Goal: Information Seeking & Learning: Learn about a topic

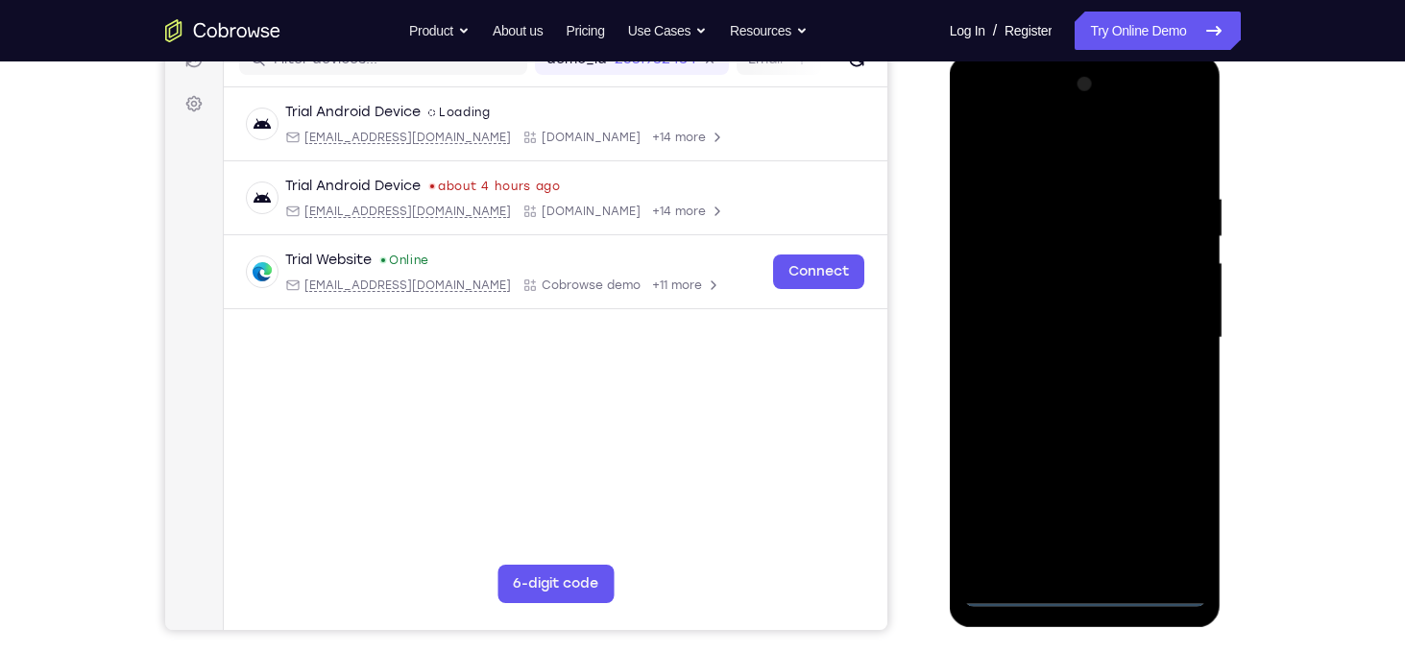
click at [1096, 588] on div at bounding box center [1085, 338] width 242 height 538
click at [1153, 516] on div at bounding box center [1085, 338] width 242 height 538
click at [1164, 505] on div at bounding box center [1085, 338] width 242 height 538
click at [1169, 511] on div at bounding box center [1085, 338] width 242 height 538
click at [1061, 146] on div at bounding box center [1085, 338] width 242 height 538
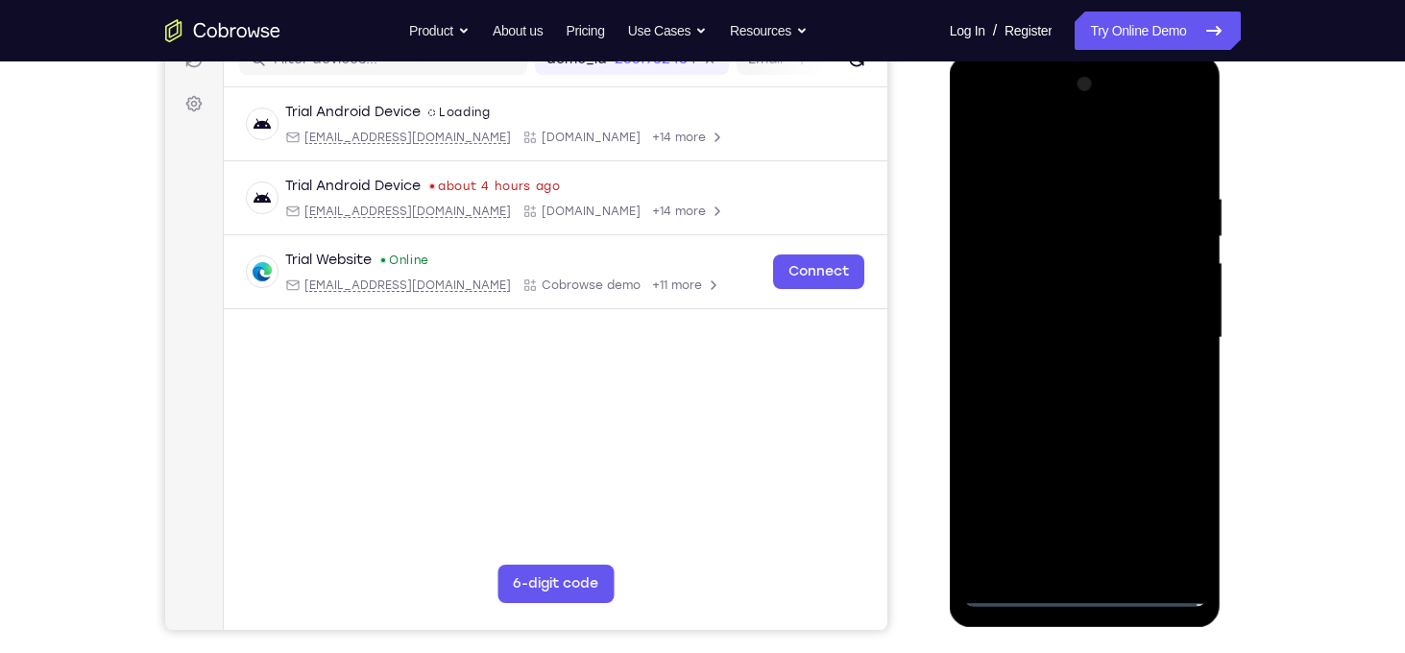
click at [1162, 336] on div at bounding box center [1085, 338] width 242 height 538
click at [1068, 374] on div at bounding box center [1085, 338] width 242 height 538
click at [1084, 319] on div at bounding box center [1085, 338] width 242 height 538
click at [1076, 302] on div at bounding box center [1085, 338] width 242 height 538
click at [1178, 305] on div at bounding box center [1085, 338] width 242 height 538
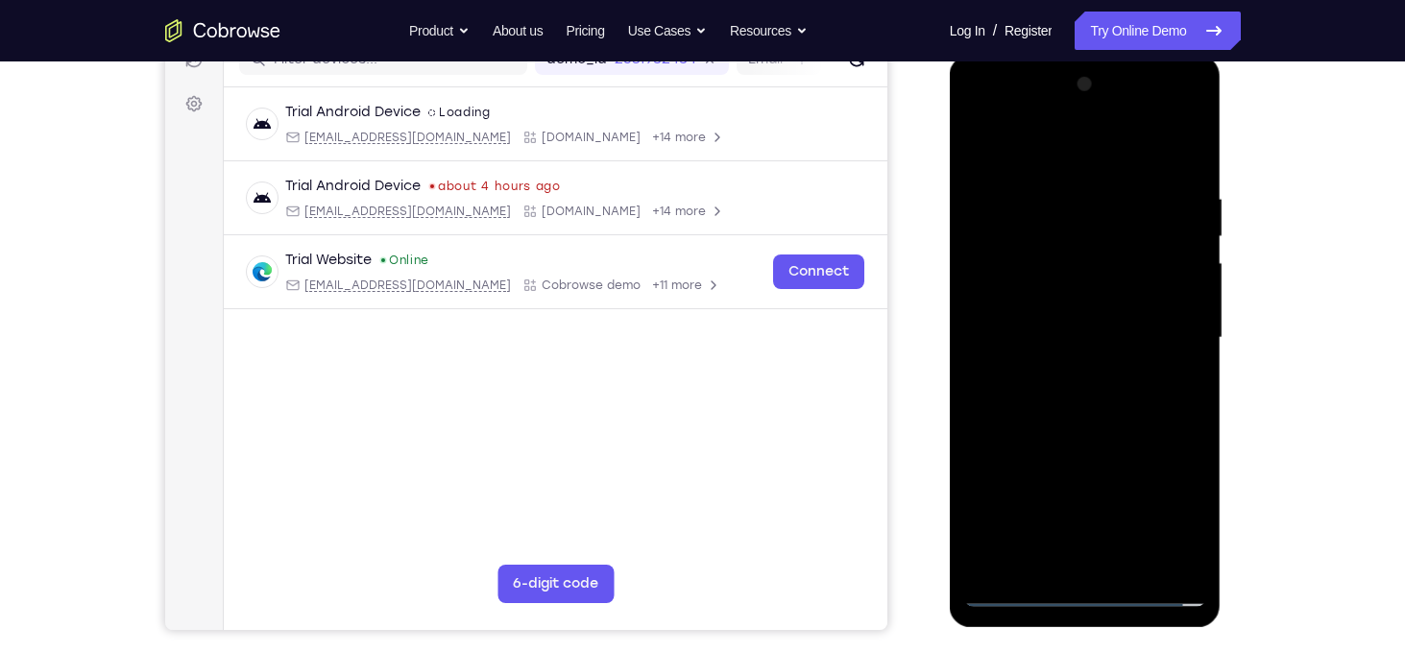
click at [1103, 333] on div at bounding box center [1085, 338] width 242 height 538
click at [1081, 409] on div at bounding box center [1085, 338] width 242 height 538
click at [1103, 385] on div at bounding box center [1085, 338] width 242 height 538
click at [1191, 169] on div at bounding box center [1085, 338] width 242 height 538
drag, startPoint x: 1130, startPoint y: 368, endPoint x: 1144, endPoint y: 264, distance: 104.6
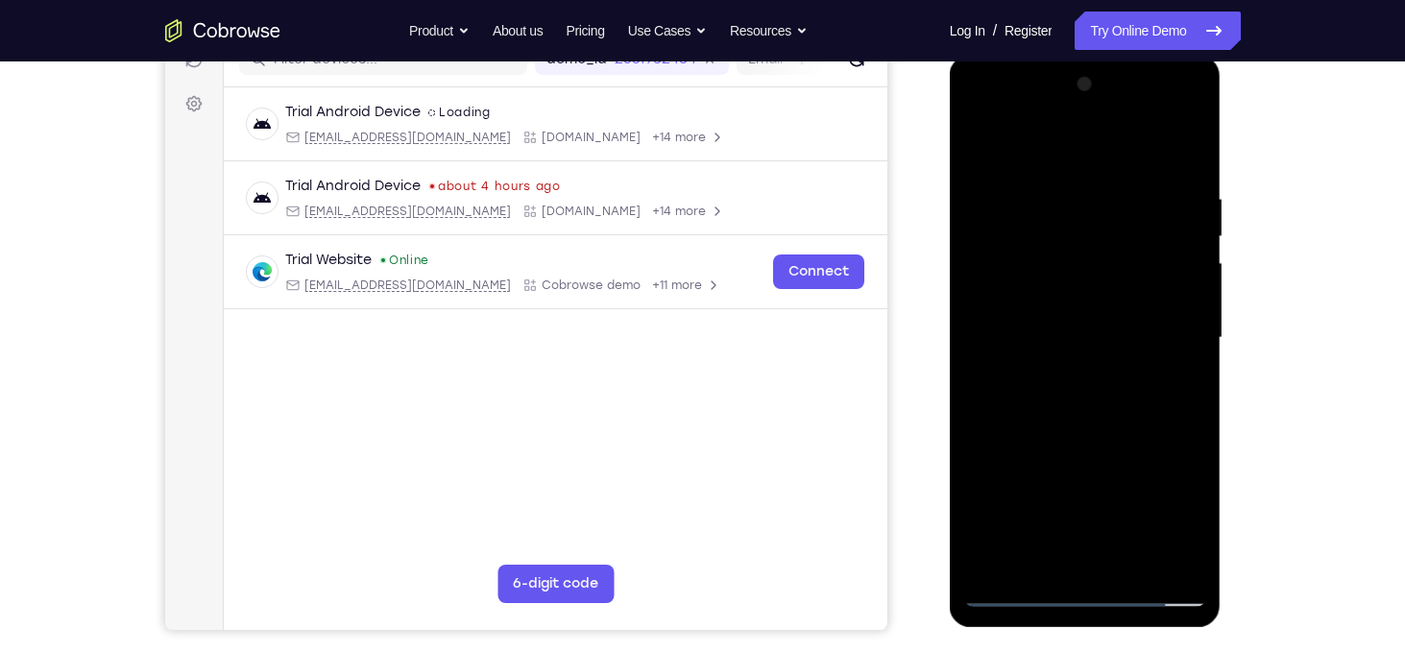
click at [1144, 264] on div at bounding box center [1085, 338] width 242 height 538
drag, startPoint x: 1124, startPoint y: 362, endPoint x: 1134, endPoint y: 278, distance: 85.2
click at [1134, 278] on div at bounding box center [1085, 338] width 242 height 538
drag, startPoint x: 1161, startPoint y: 325, endPoint x: 1169, endPoint y: 244, distance: 81.0
click at [1169, 244] on div at bounding box center [1085, 338] width 242 height 538
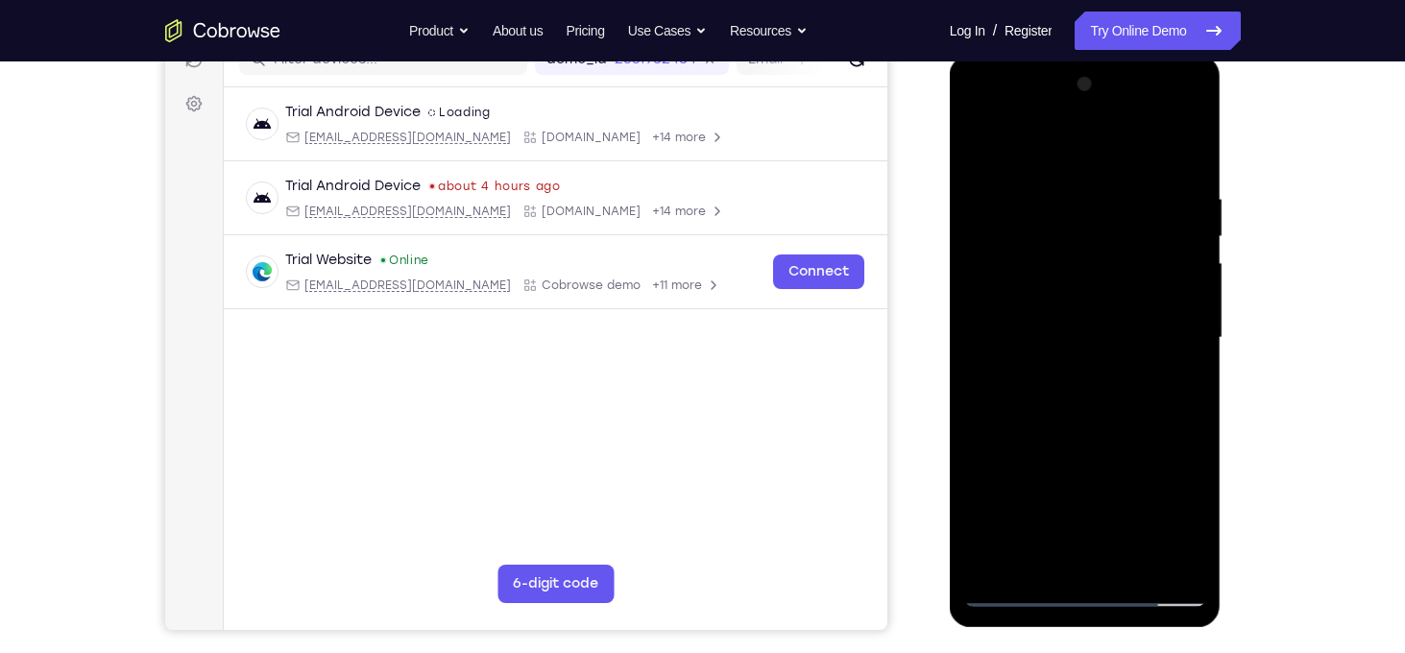
drag, startPoint x: 1147, startPoint y: 363, endPoint x: 1180, endPoint y: 236, distance: 131.1
click at [1180, 236] on div at bounding box center [1085, 338] width 242 height 538
click at [1014, 491] on div at bounding box center [1085, 338] width 242 height 538
drag, startPoint x: 1053, startPoint y: 501, endPoint x: 1084, endPoint y: 432, distance: 75.7
click at [1084, 432] on div at bounding box center [1085, 338] width 242 height 538
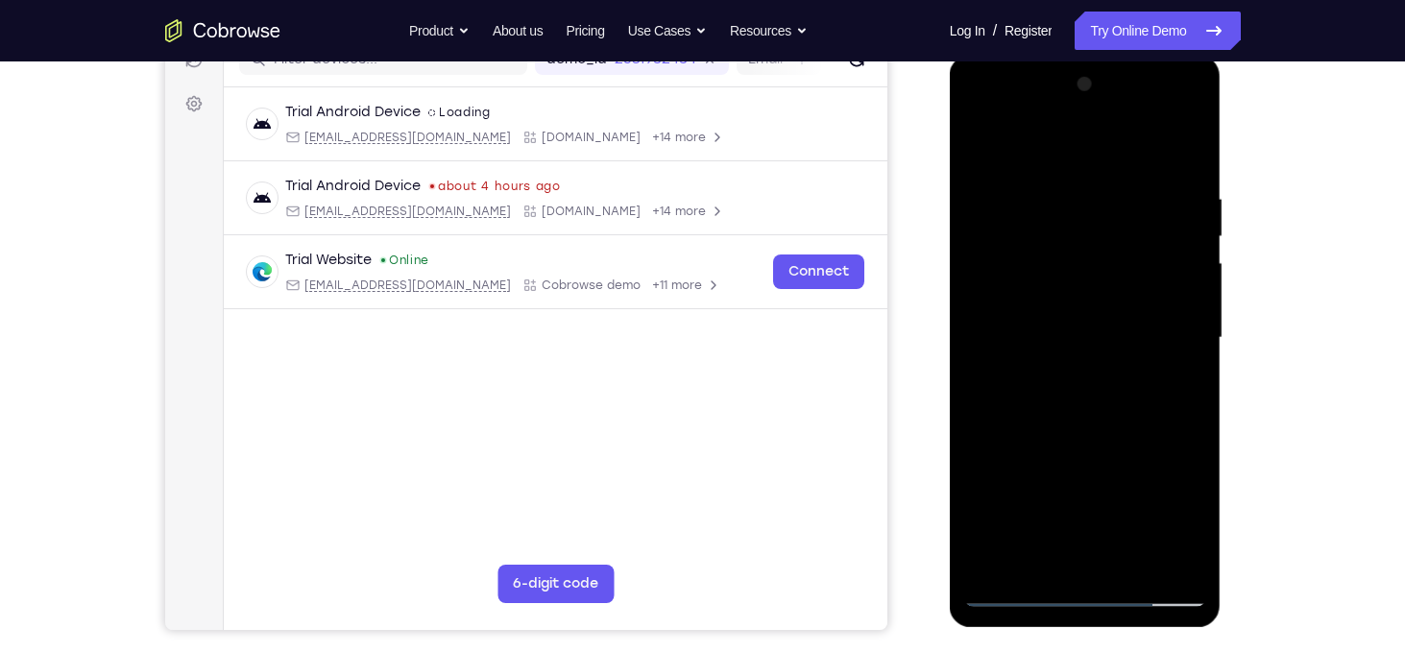
click at [1111, 493] on div at bounding box center [1085, 338] width 242 height 538
drag, startPoint x: 1111, startPoint y: 492, endPoint x: 1120, endPoint y: 427, distance: 64.9
click at [1120, 427] on div at bounding box center [1085, 338] width 242 height 538
drag, startPoint x: 1125, startPoint y: 495, endPoint x: 1157, endPoint y: 452, distance: 53.4
click at [1157, 452] on div at bounding box center [1085, 338] width 242 height 538
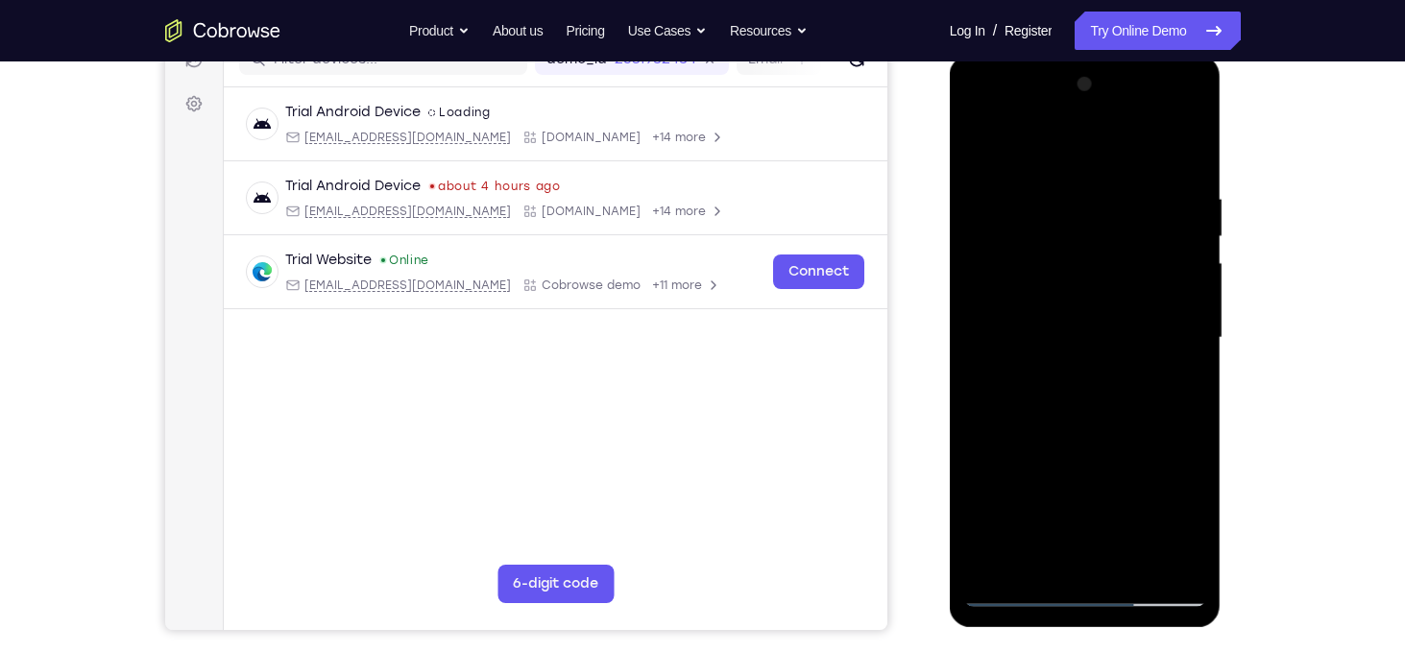
drag, startPoint x: 1184, startPoint y: 515, endPoint x: 1185, endPoint y: 452, distance: 62.4
click at [1185, 452] on div at bounding box center [1085, 338] width 242 height 538
drag, startPoint x: 1149, startPoint y: 424, endPoint x: 1196, endPoint y: 252, distance: 178.9
click at [1196, 252] on div at bounding box center [1085, 338] width 242 height 538
drag, startPoint x: 1184, startPoint y: 432, endPoint x: 1173, endPoint y: 254, distance: 178.0
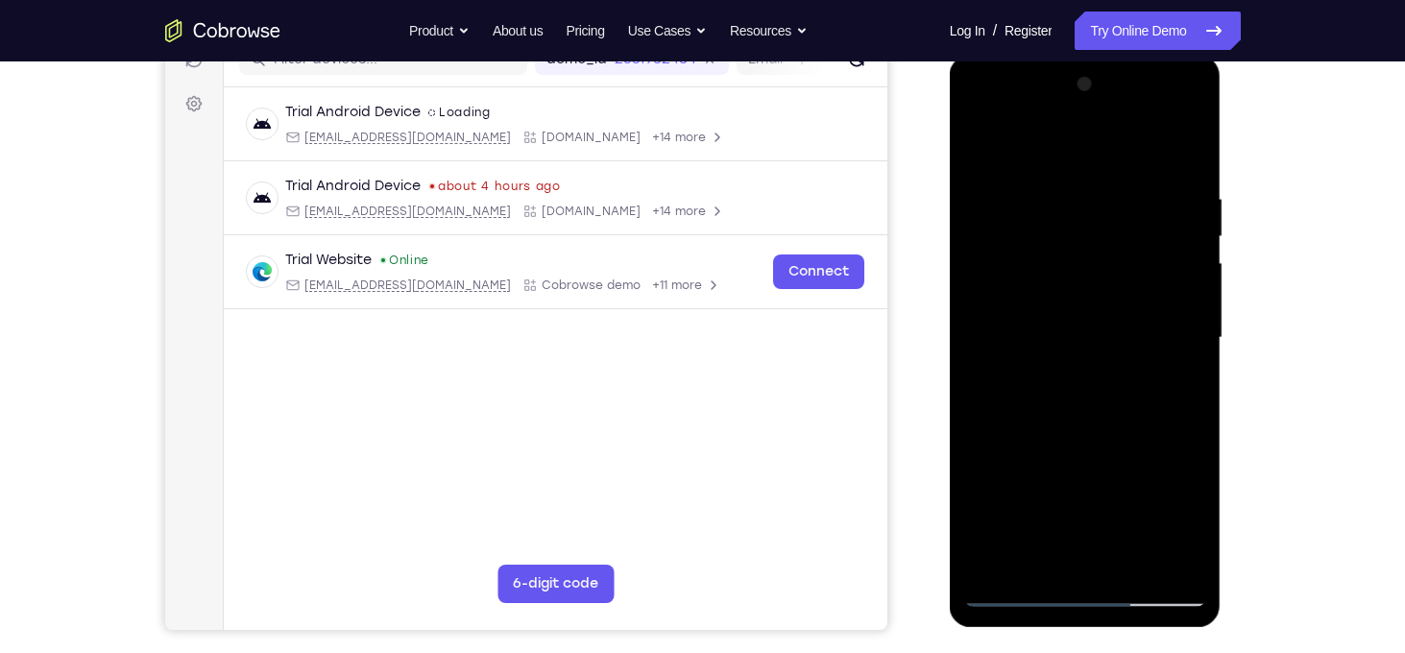
click at [1173, 254] on div at bounding box center [1085, 338] width 242 height 538
drag, startPoint x: 1165, startPoint y: 351, endPoint x: 1146, endPoint y: 227, distance: 126.3
click at [1146, 227] on div at bounding box center [1085, 338] width 242 height 538
drag, startPoint x: 1146, startPoint y: 227, endPoint x: 1166, endPoint y: 91, distance: 136.9
click at [1166, 91] on div at bounding box center [1085, 338] width 242 height 538
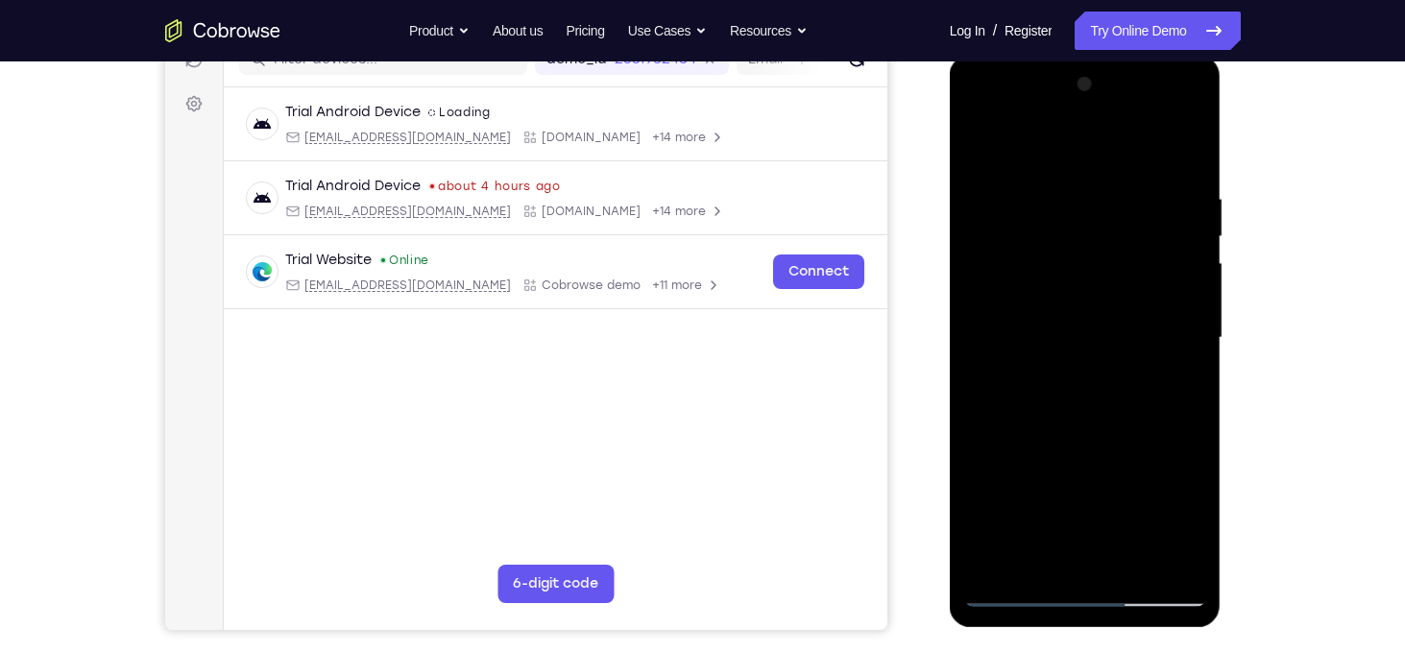
drag, startPoint x: 1136, startPoint y: 398, endPoint x: 1130, endPoint y: 206, distance: 192.1
click at [1130, 206] on div at bounding box center [1085, 338] width 242 height 538
drag, startPoint x: 1183, startPoint y: 405, endPoint x: 1178, endPoint y: 334, distance: 71.2
click at [1178, 334] on div at bounding box center [1085, 338] width 242 height 538
